Goal: Task Accomplishment & Management: Complete application form

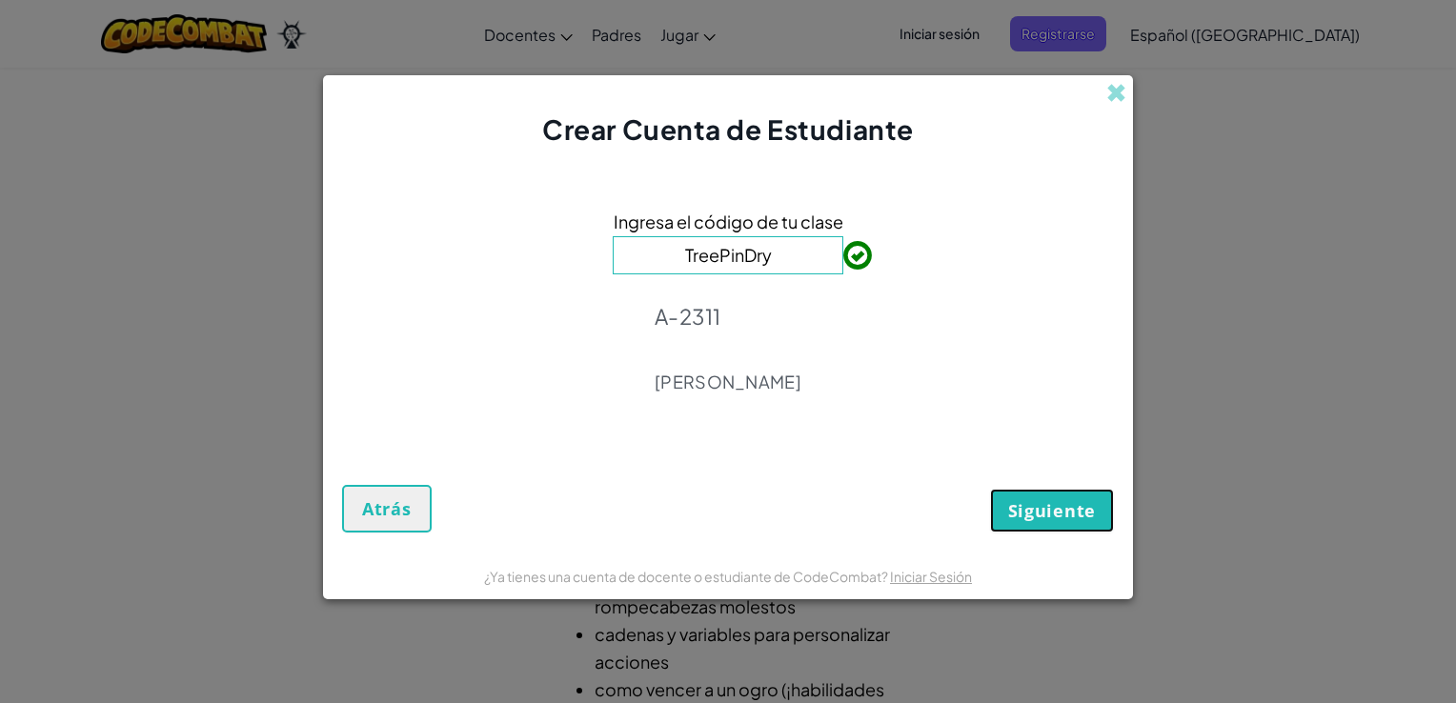
click at [1014, 490] on button "Siguiente" at bounding box center [1052, 511] width 124 height 44
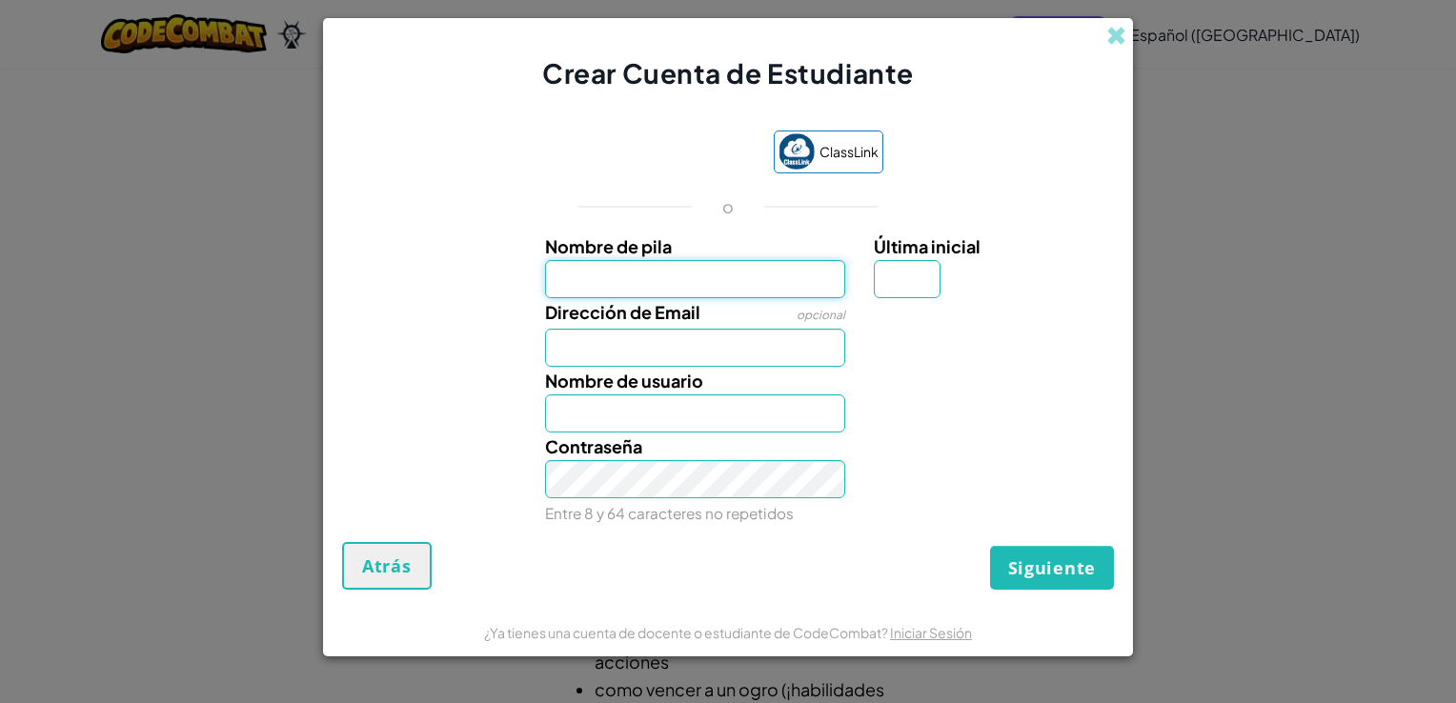
click at [756, 287] on input "Nombre de pila" at bounding box center [695, 279] width 301 height 38
type input "a"
type input "Car}"
click at [990, 546] on button "Siguiente" at bounding box center [1052, 568] width 124 height 44
type input "Car}"
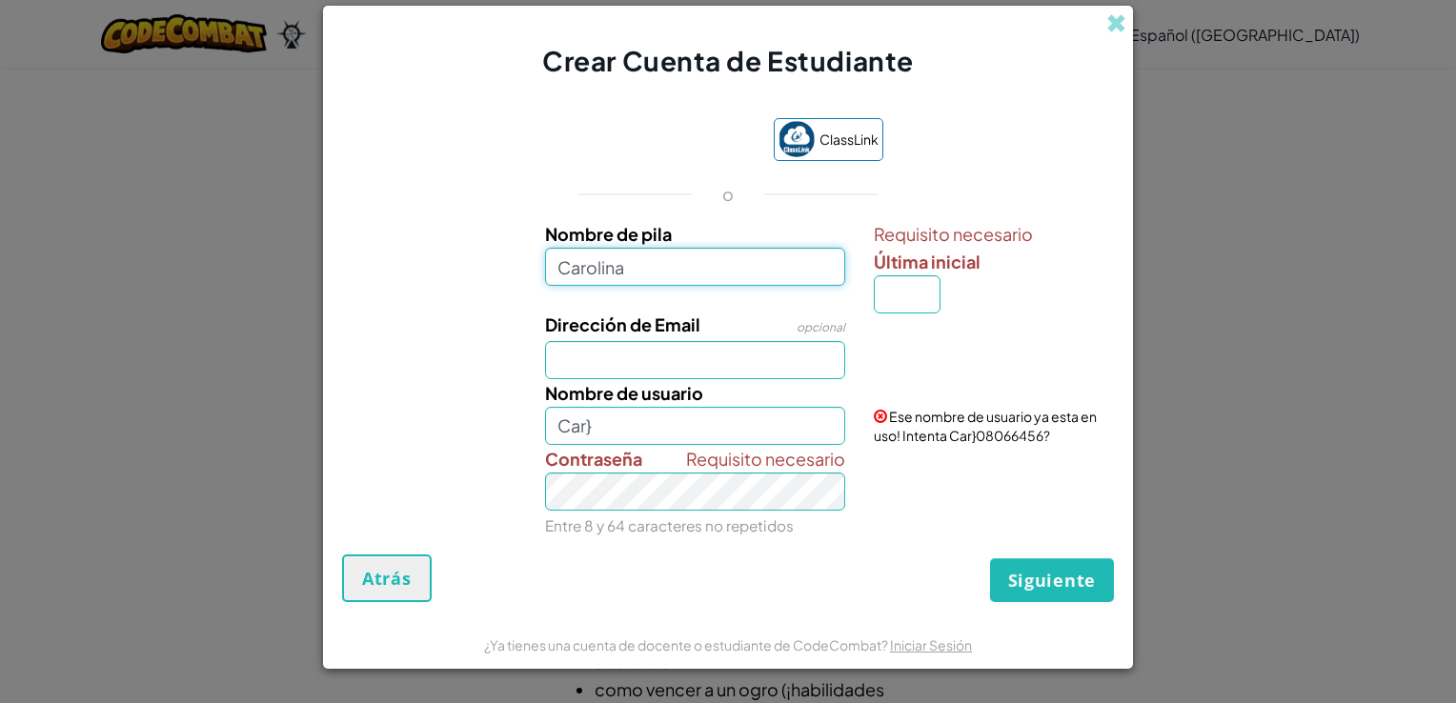
type input "Carolina"
click at [568, 356] on input "Dirección de Email" at bounding box center [695, 360] width 301 height 38
type input "[EMAIL_ADDRESS][DOMAIN_NAME]"
click at [599, 420] on input "Carolina" at bounding box center [695, 426] width 301 height 38
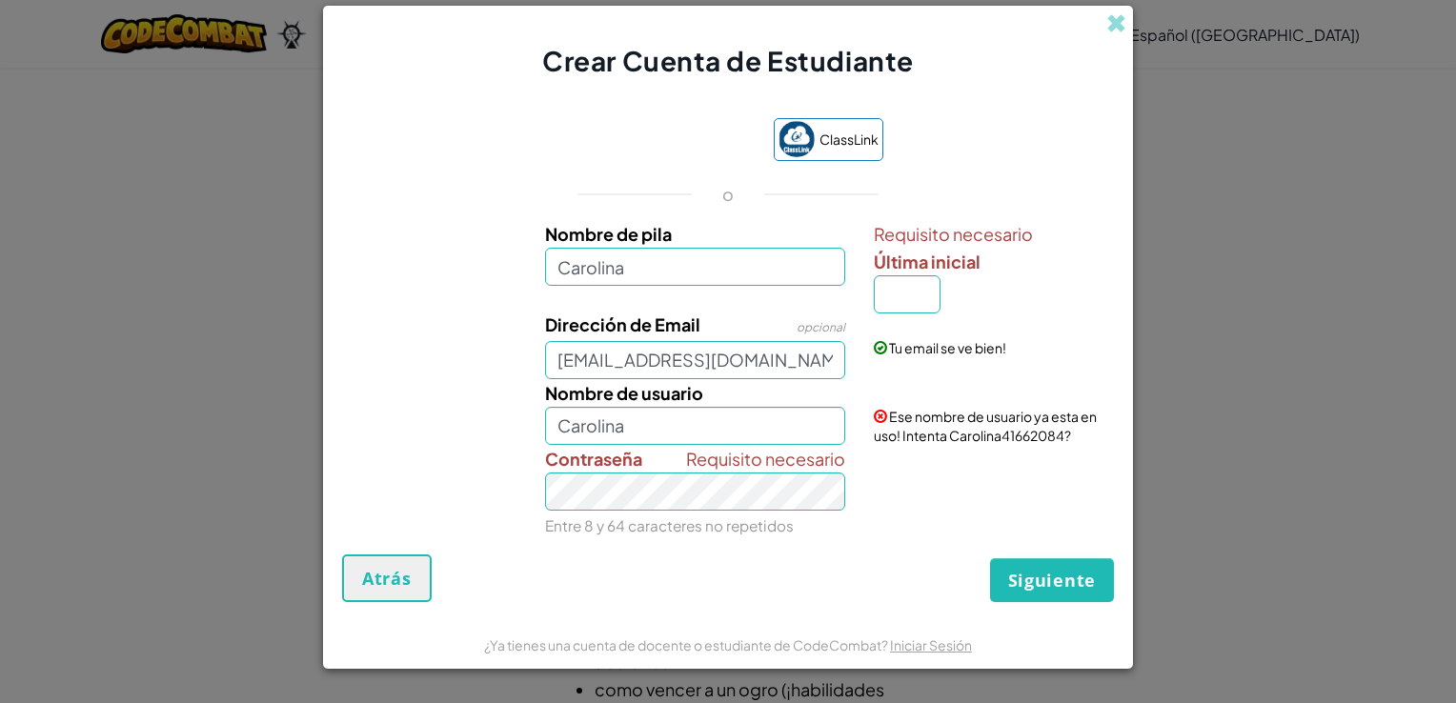
click at [709, 398] on div "Nombre de usuario Carolina" at bounding box center [696, 412] width 330 height 66
click at [908, 295] on input "Última inicial" at bounding box center [907, 294] width 67 height 38
type input "C"
type input "CarolinaC"
click at [977, 317] on div "Tu email se ve bien!" at bounding box center [992, 334] width 264 height 47
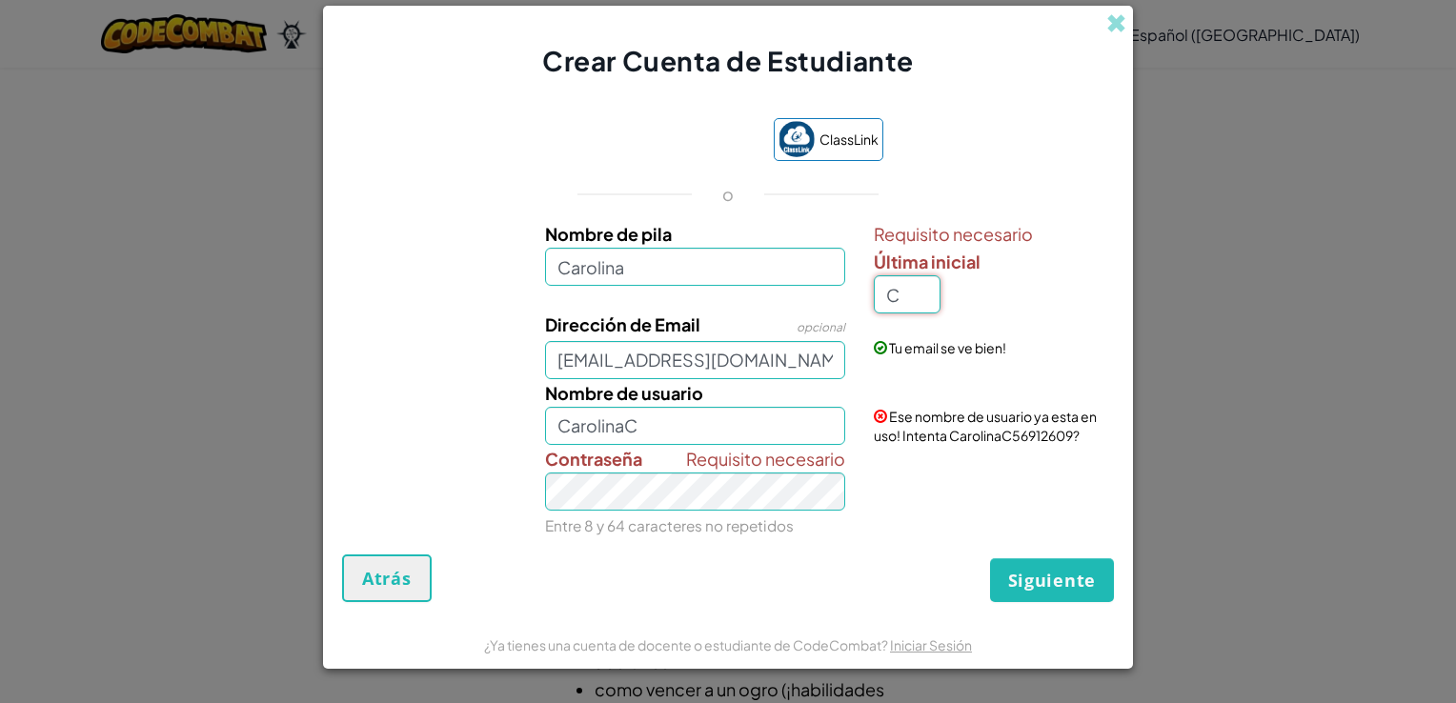
click at [904, 282] on input "C" at bounding box center [907, 294] width 67 height 38
type input "Z"
type input "CarolinaZ"
click at [868, 585] on div "Siguiente Atrás" at bounding box center [728, 579] width 772 height 48
click at [407, 631] on div "¿Ya tienes una cuenta de docente o estudiante de CodeCombat? Iniciar Sesión" at bounding box center [728, 645] width 810 height 48
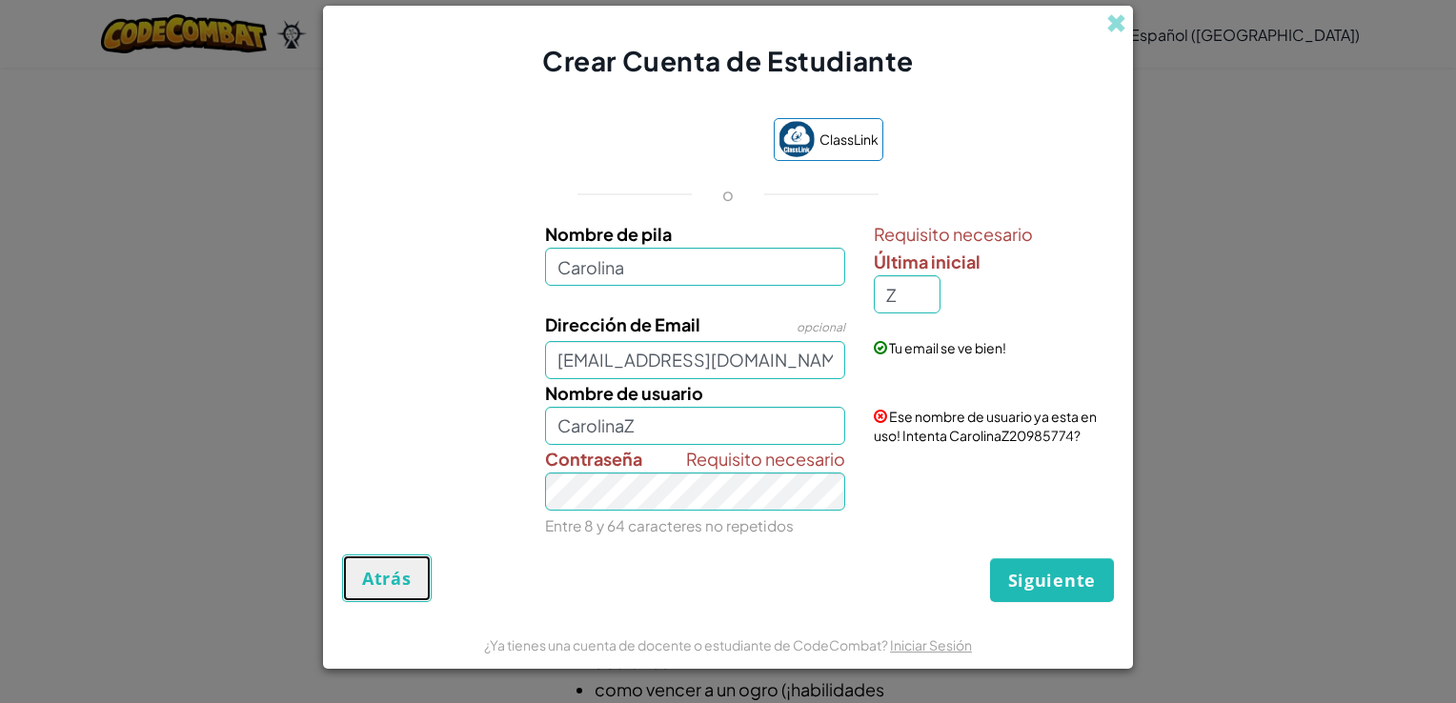
click at [381, 558] on button "Atrás" at bounding box center [387, 579] width 90 height 48
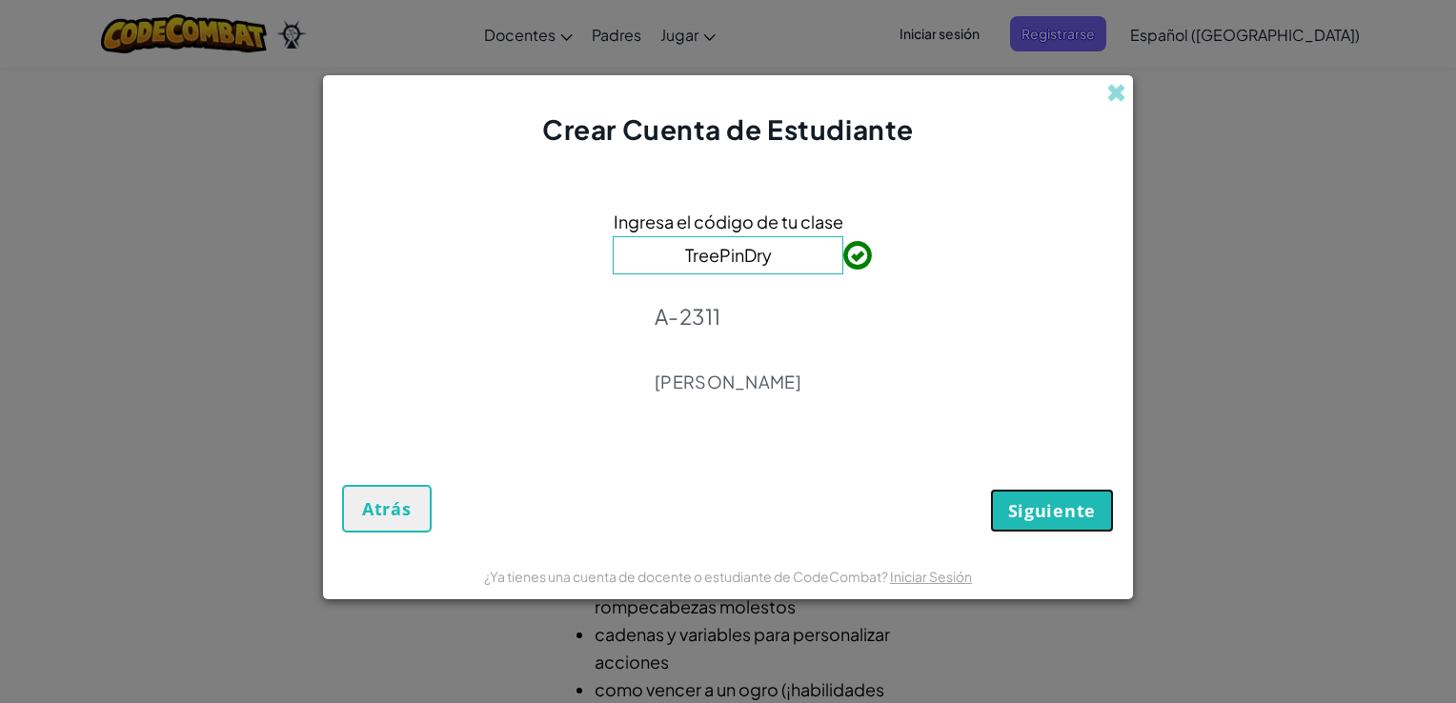
click at [1063, 502] on span "Siguiente" at bounding box center [1052, 510] width 88 height 23
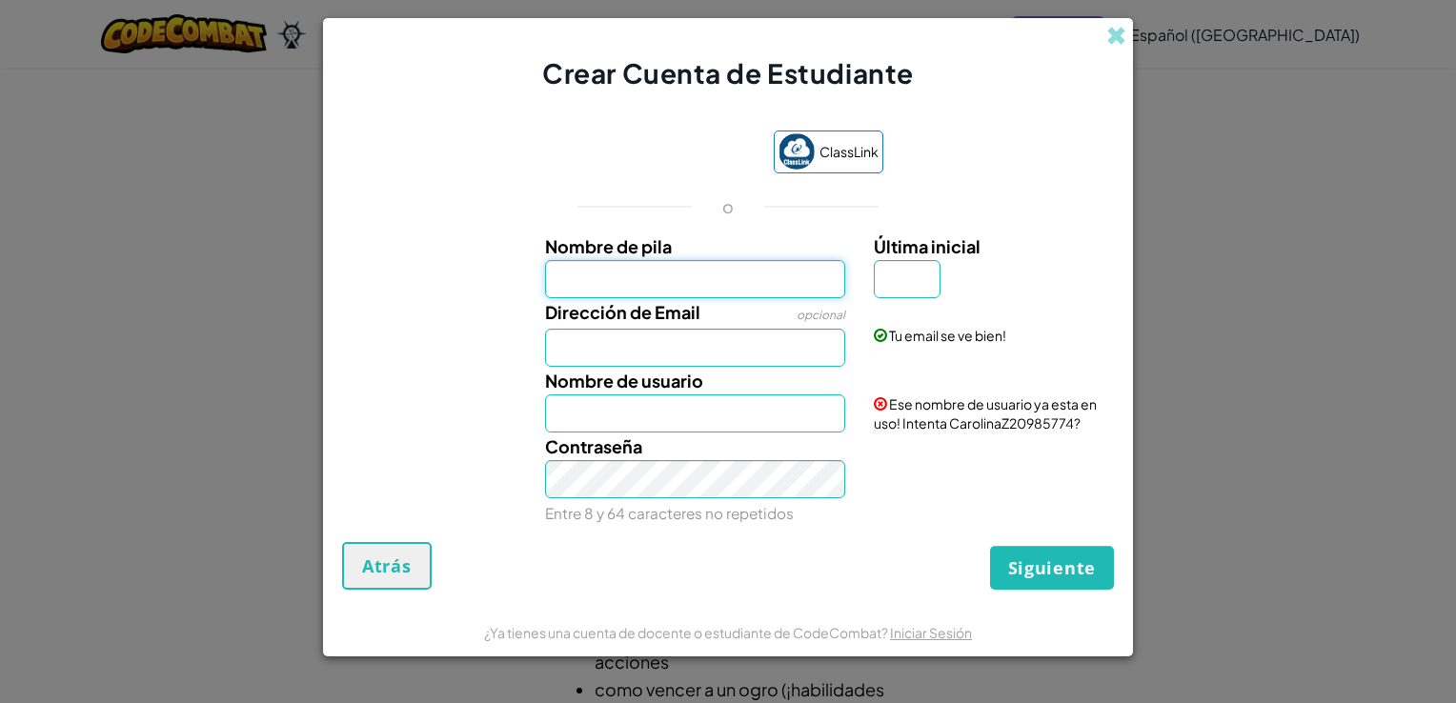
click at [732, 261] on input "Nombre de pila" at bounding box center [695, 279] width 301 height 38
type input "Carolina"
type input "Z"
type input "CarolinaZ"
click at [700, 348] on input "Dirección de Email" at bounding box center [695, 348] width 301 height 38
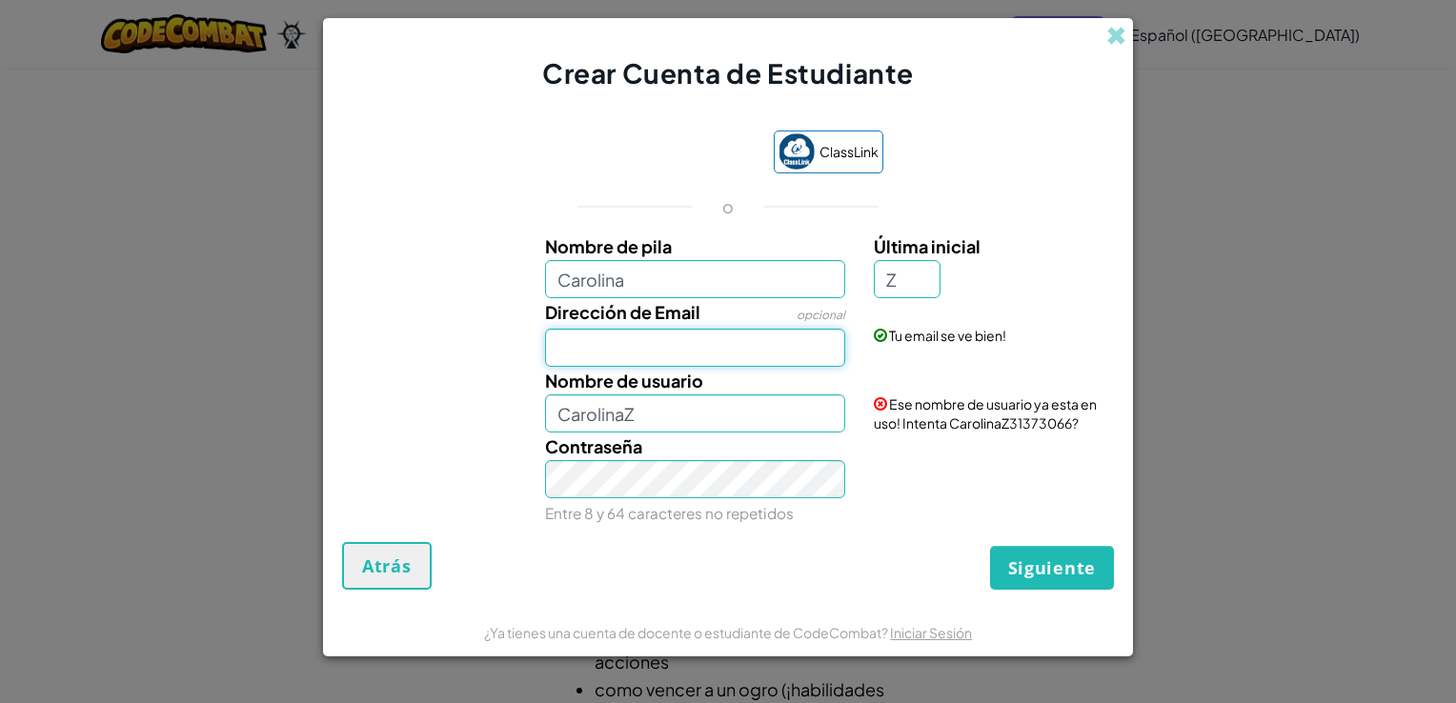
type input "[EMAIL_ADDRESS][DOMAIN_NAME]"
click at [643, 411] on input "CarolinaZ" at bounding box center [695, 414] width 301 height 38
type input "CarolinaZ25"
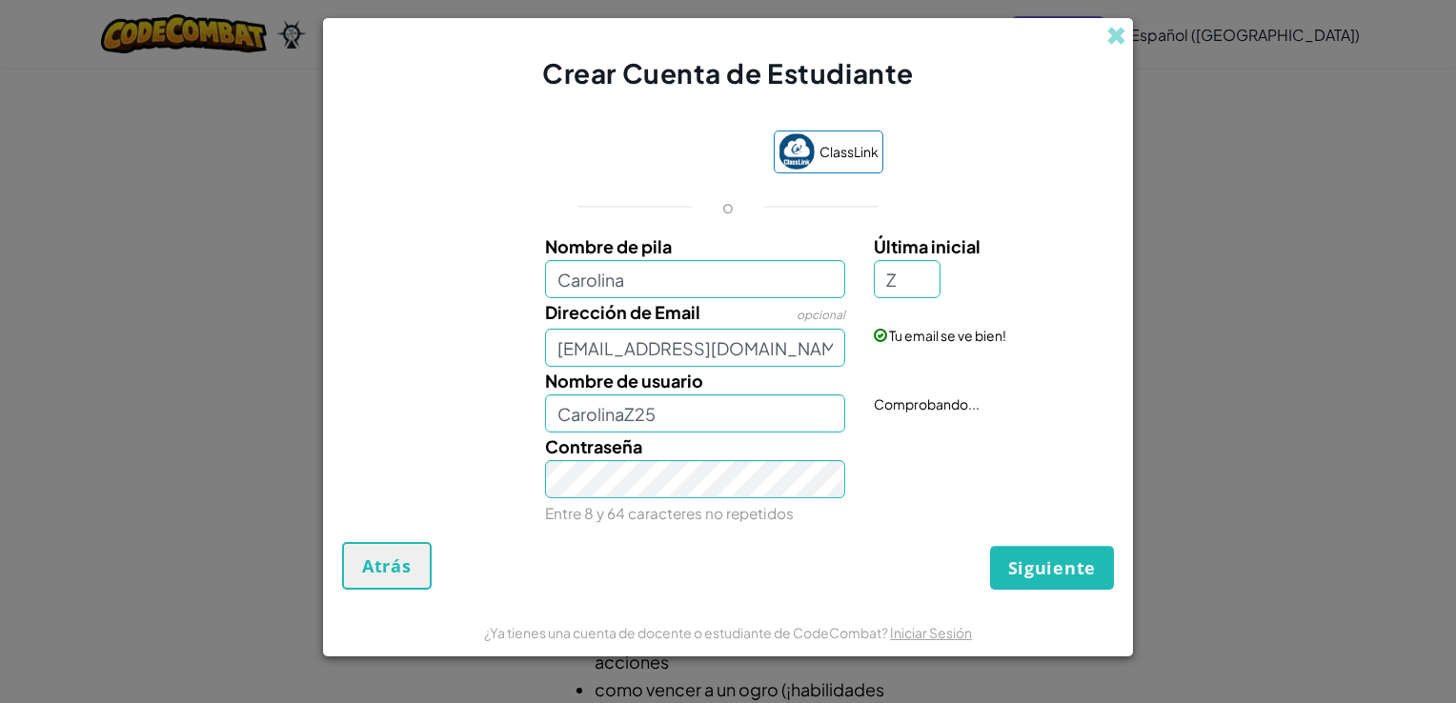
click at [640, 555] on div "Siguiente Atrás" at bounding box center [728, 566] width 772 height 48
click at [1045, 574] on span "Siguiente" at bounding box center [1052, 568] width 88 height 23
